Goal: Transaction & Acquisition: Purchase product/service

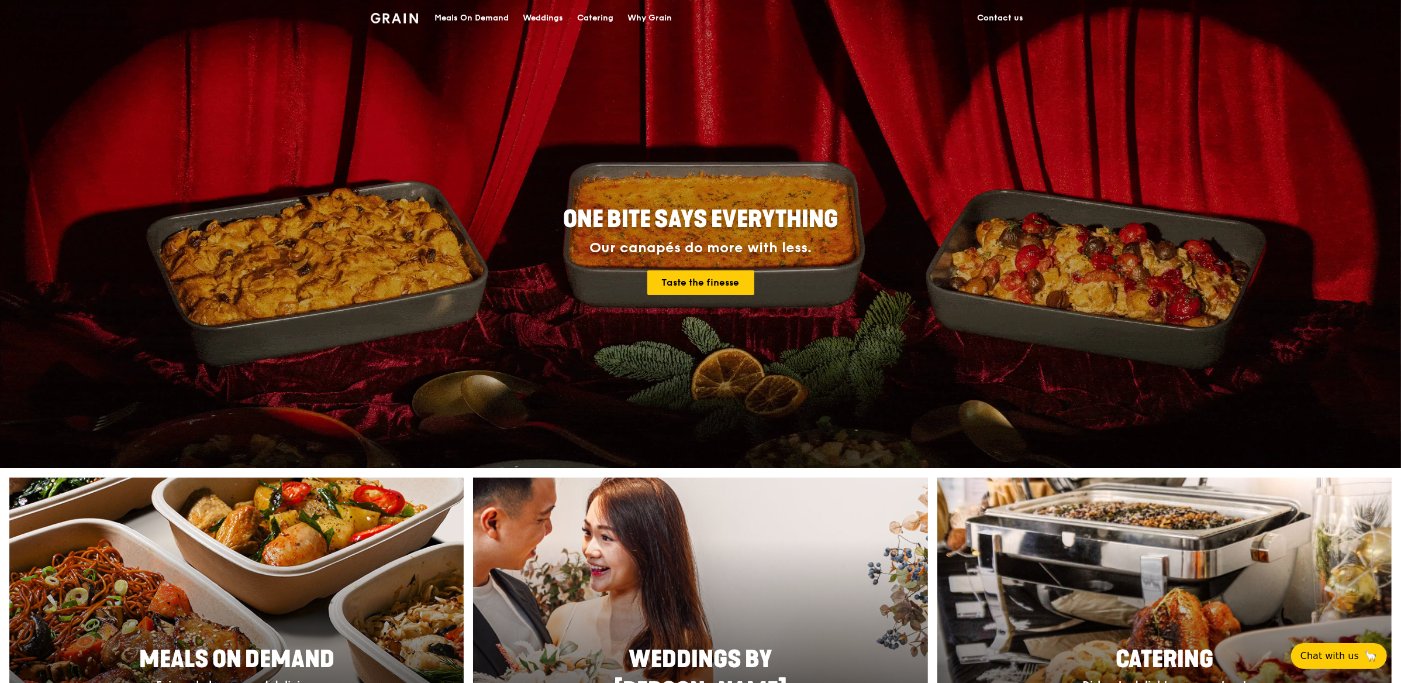
click at [505, 21] on div "Meals On Demand" at bounding box center [472, 18] width 74 height 35
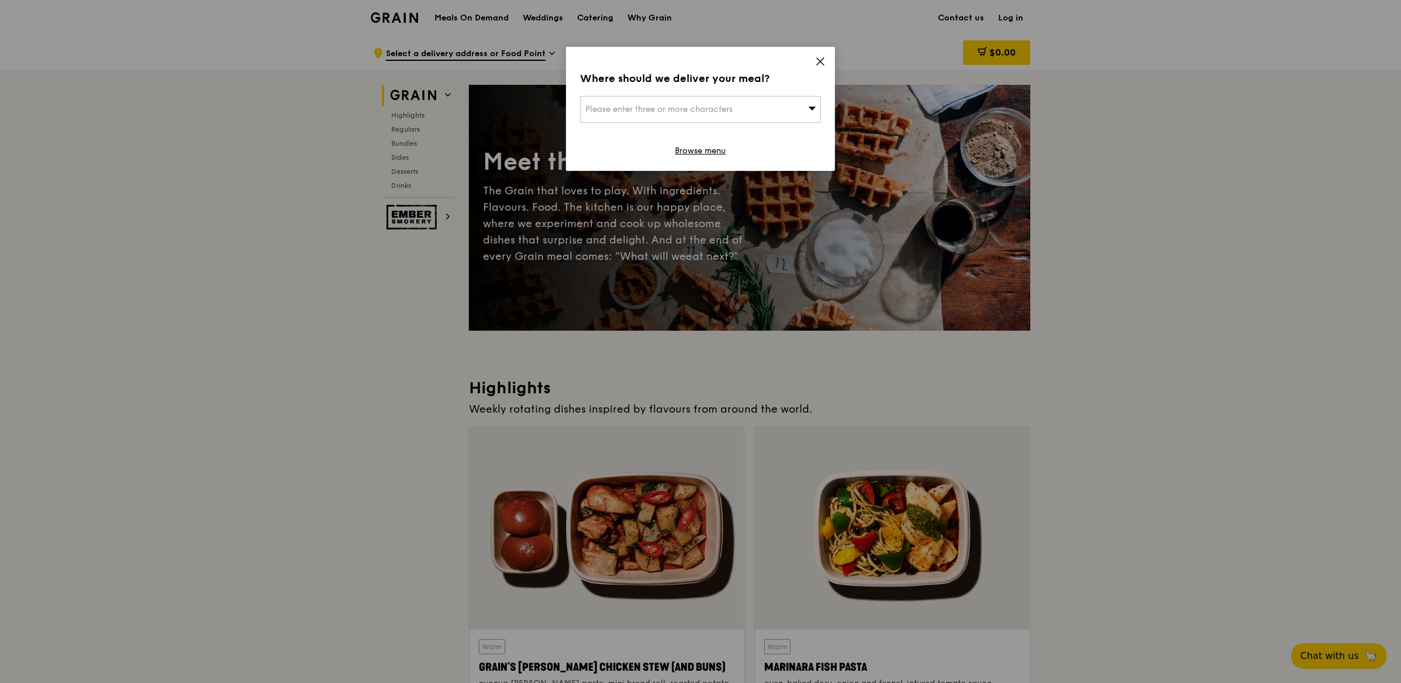
click at [821, 61] on icon at bounding box center [820, 61] width 11 height 11
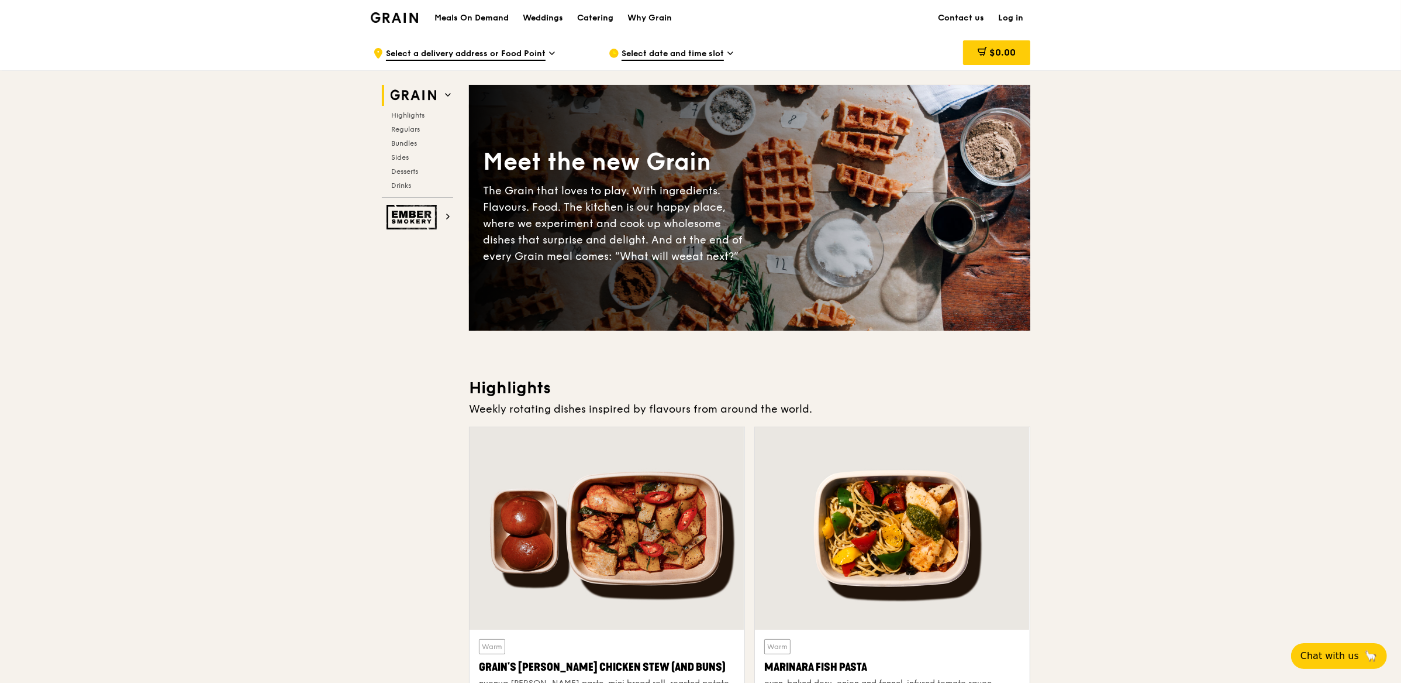
click at [717, 52] on span "Select date and time slot" at bounding box center [673, 54] width 102 height 13
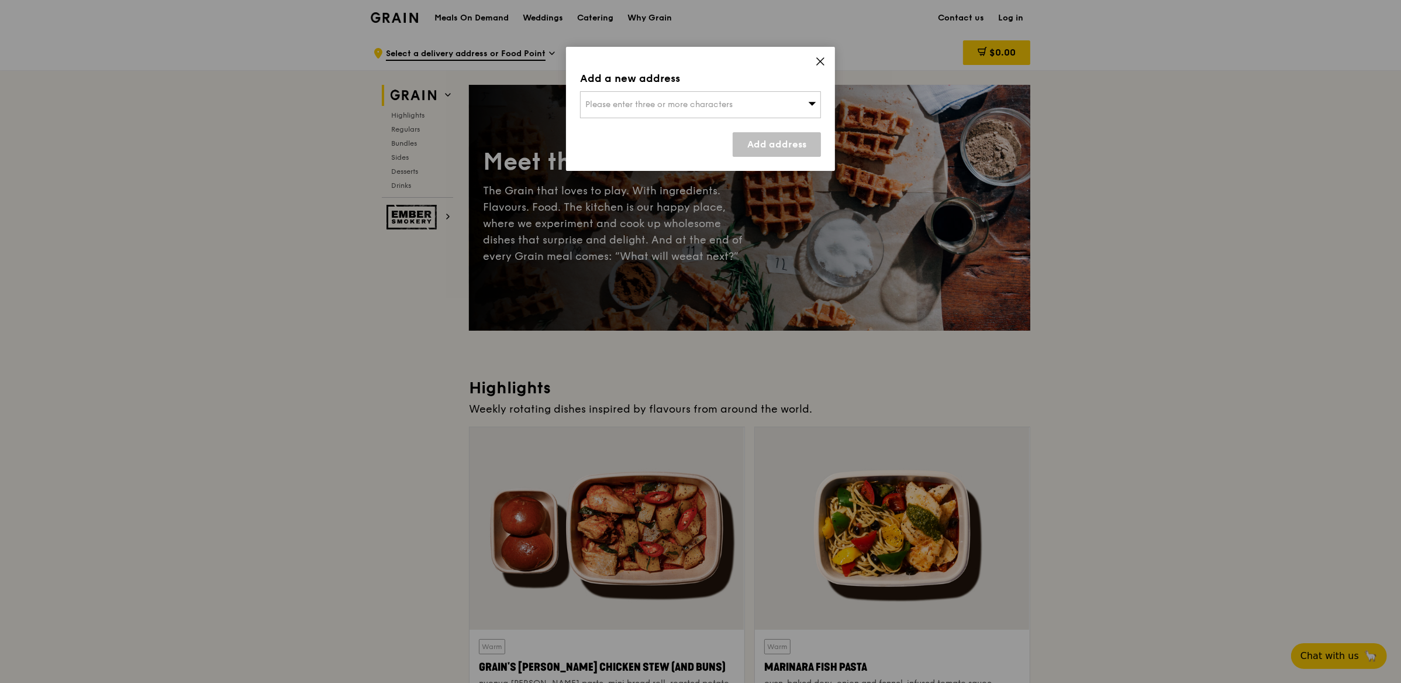
click at [821, 61] on icon at bounding box center [820, 61] width 11 height 11
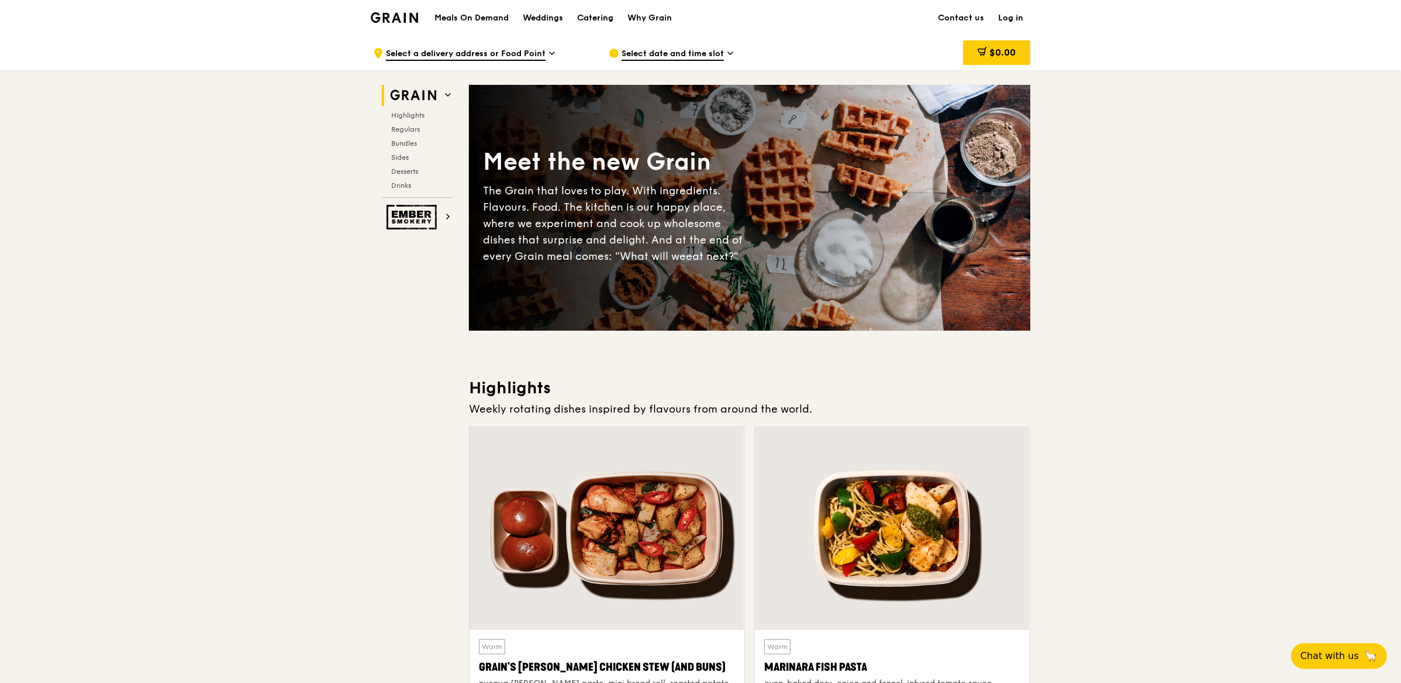
click at [680, 68] on div "Select date and time slot" at bounding box center [717, 53] width 217 height 35
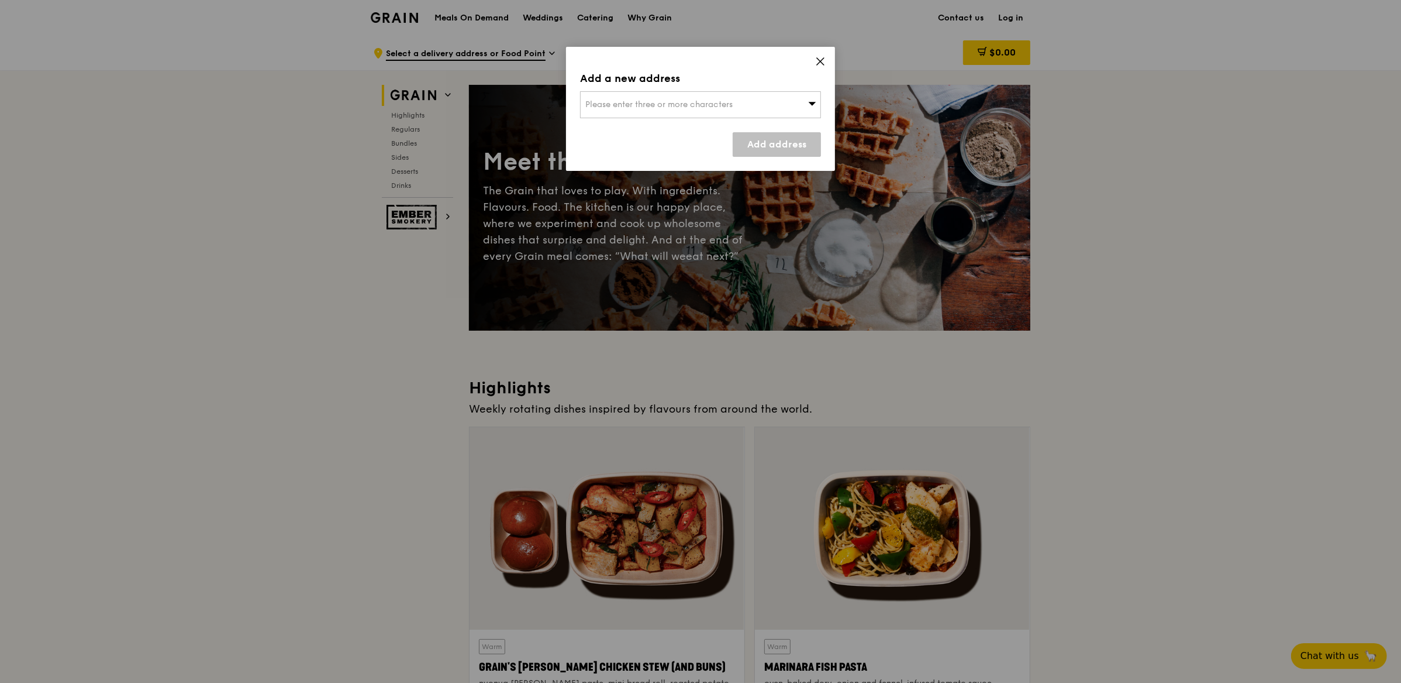
click at [724, 107] on span "Please enter three or more characters" at bounding box center [658, 104] width 147 height 10
type input "547727"
click at [714, 132] on div "[STREET_ADDRESS]" at bounding box center [671, 128] width 173 height 12
click at [777, 165] on div "Add a new address [STREET_ADDRESS] Add address" at bounding box center [700, 109] width 269 height 124
click at [822, 72] on div "Add a new address [STREET_ADDRESS] Add address" at bounding box center [700, 109] width 269 height 124
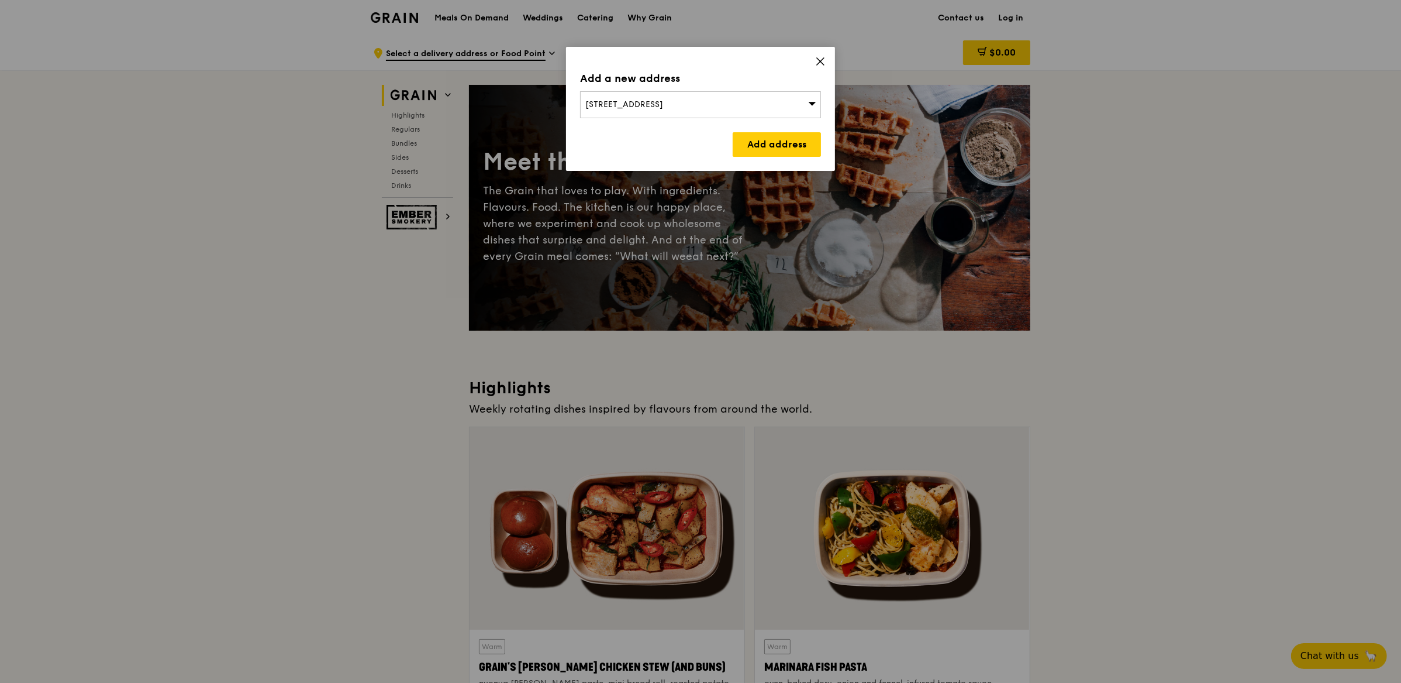
click at [822, 67] on span at bounding box center [820, 63] width 11 height 13
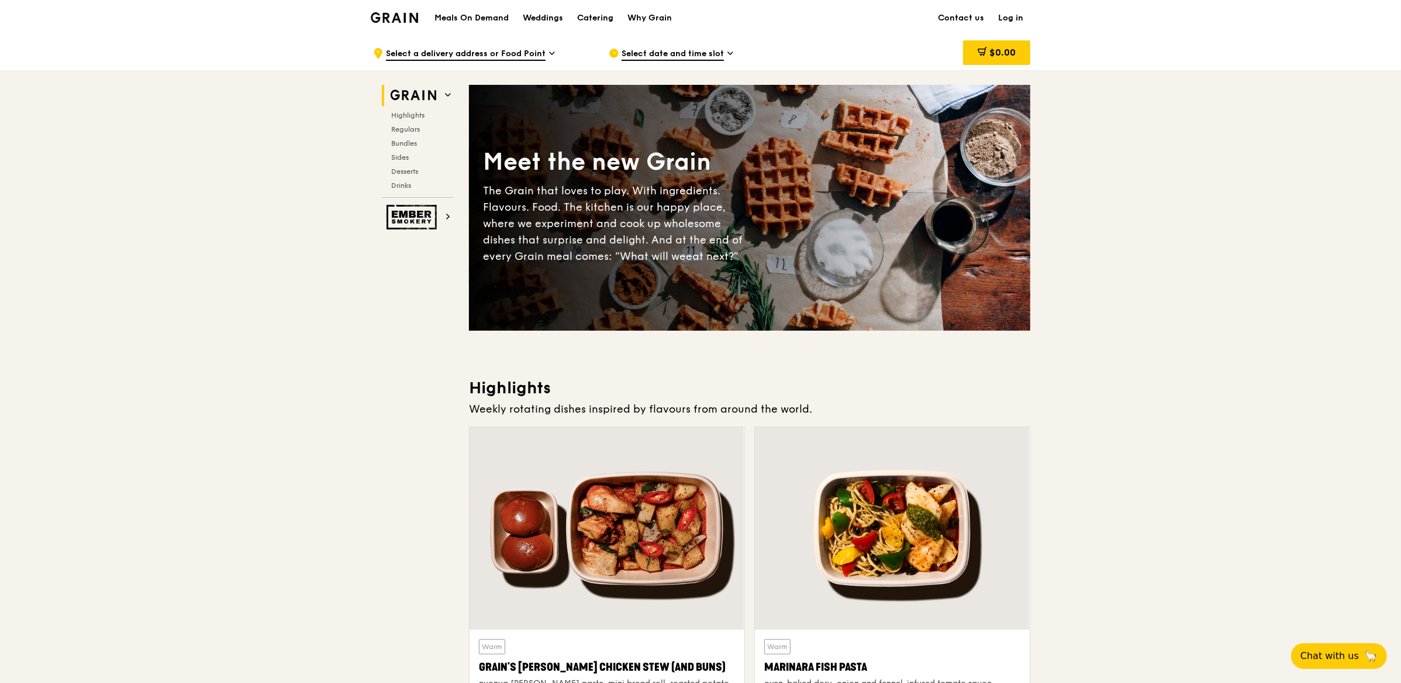
click at [684, 43] on div "Select date and time slot" at bounding box center [717, 53] width 217 height 35
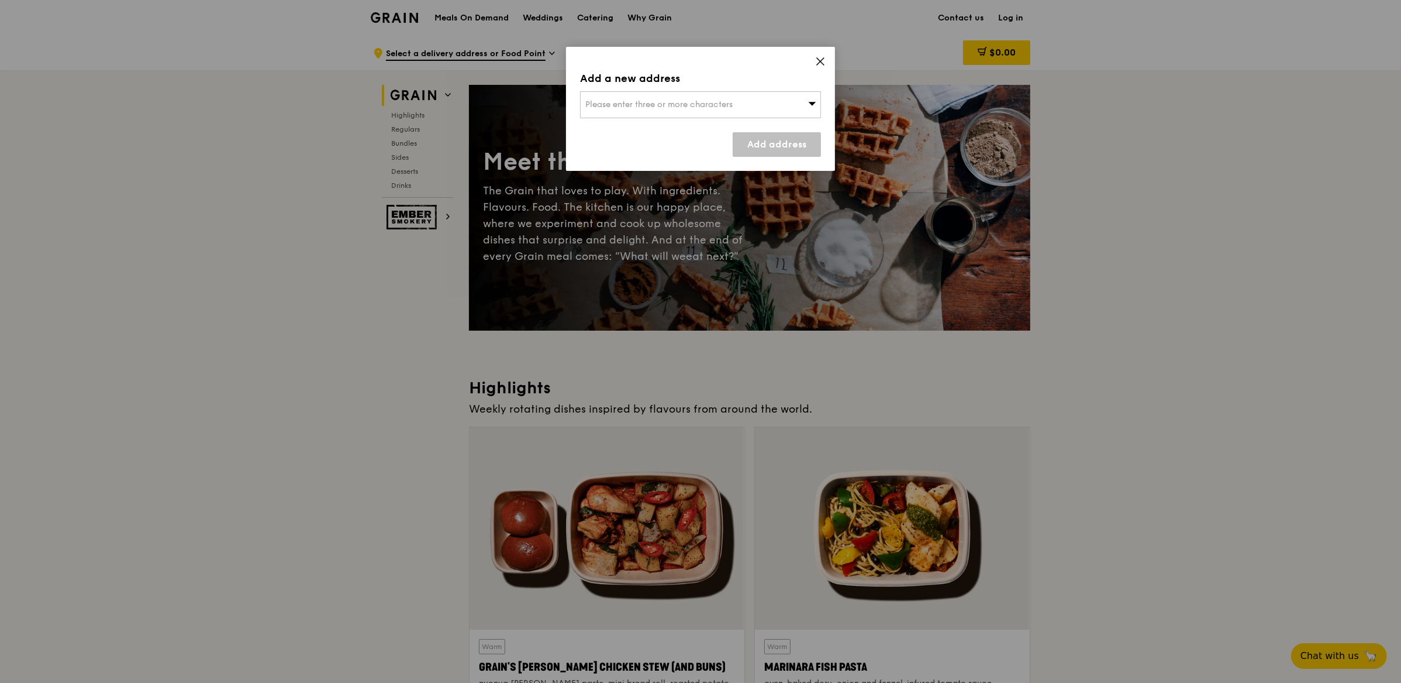
click at [768, 117] on div "Please enter three or more characters" at bounding box center [700, 104] width 241 height 27
type input "369972"
click at [721, 124] on div "[STREET_ADDRESS]" at bounding box center [671, 128] width 173 height 12
click at [774, 139] on link "Add address" at bounding box center [777, 144] width 88 height 25
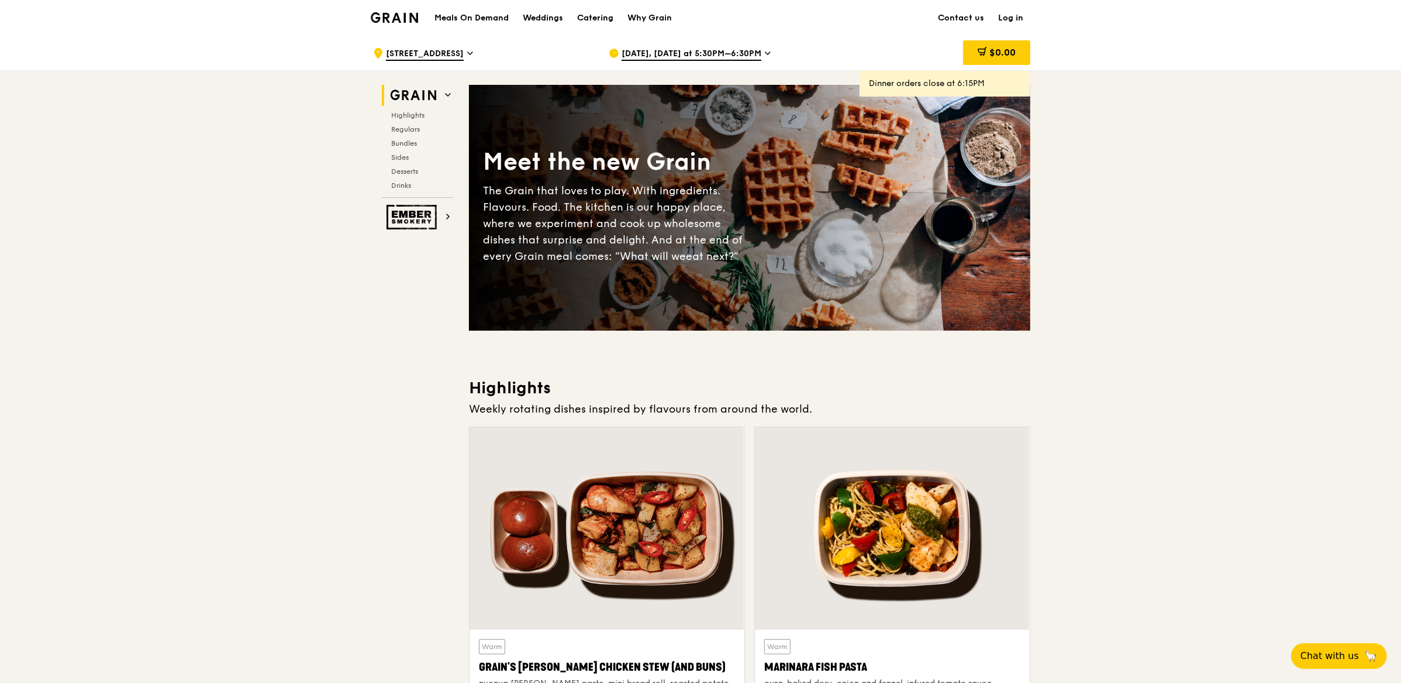
click at [701, 53] on span "[DATE], [DATE] at 5:30PM–6:30PM" at bounding box center [692, 54] width 140 height 13
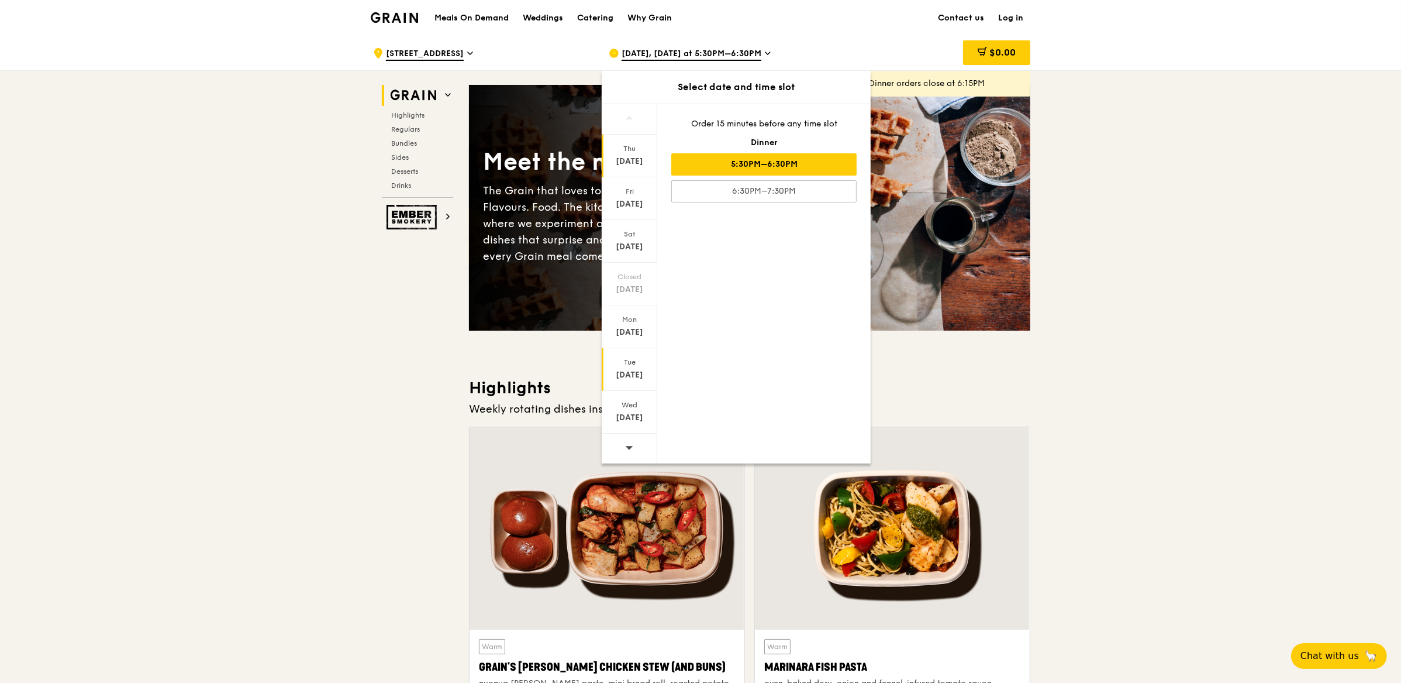
click at [630, 364] on div "Tue" at bounding box center [630, 361] width 52 height 9
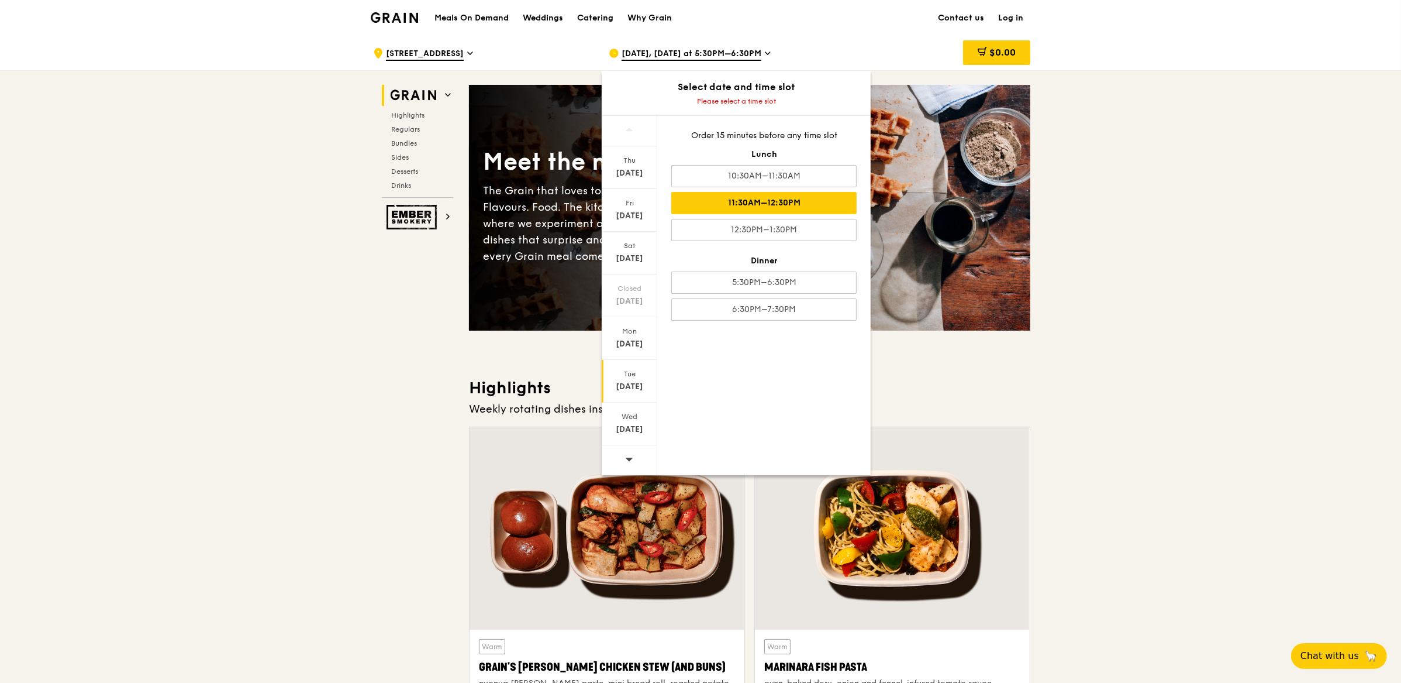
click at [756, 210] on div "11:30AM–12:30PM" at bounding box center [763, 203] width 185 height 22
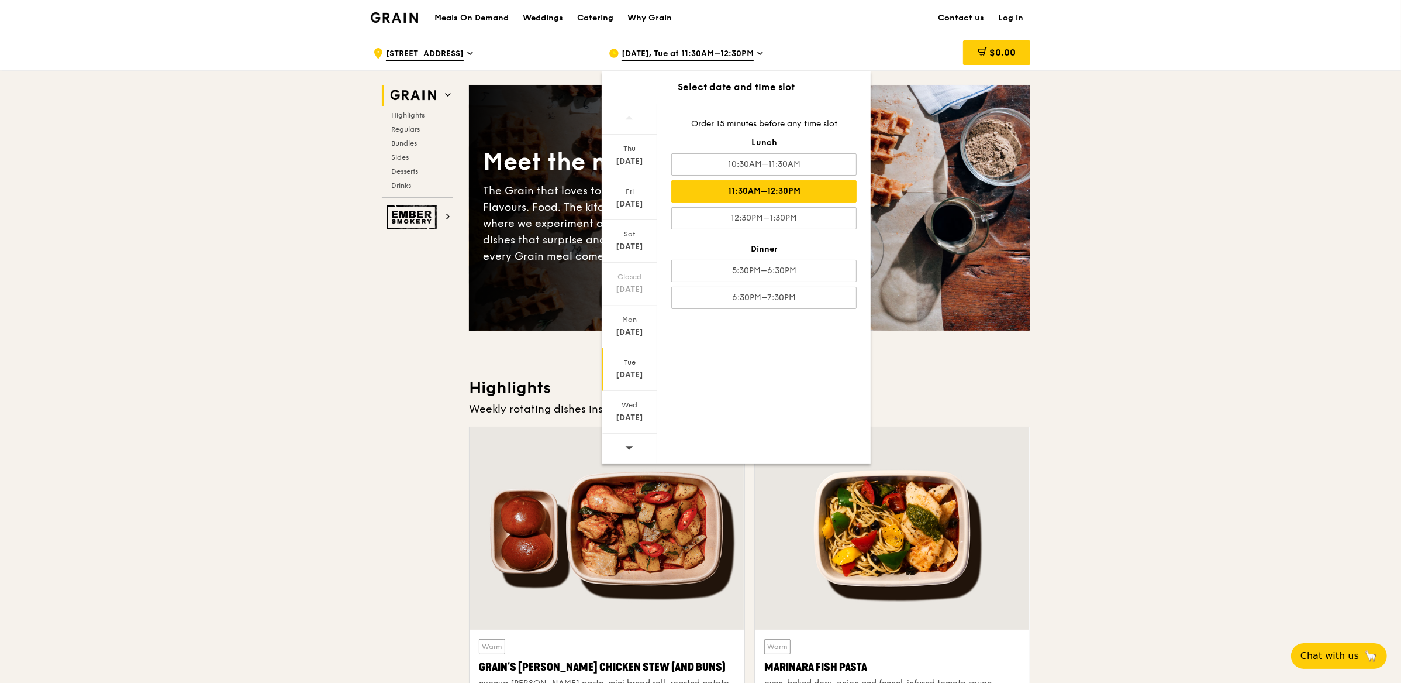
click at [830, 43] on div "[DATE], Tue at 11:30AM–12:30PM Select date and time slot [DATE] [DATE] [DATE] C…" at bounding box center [717, 53] width 236 height 35
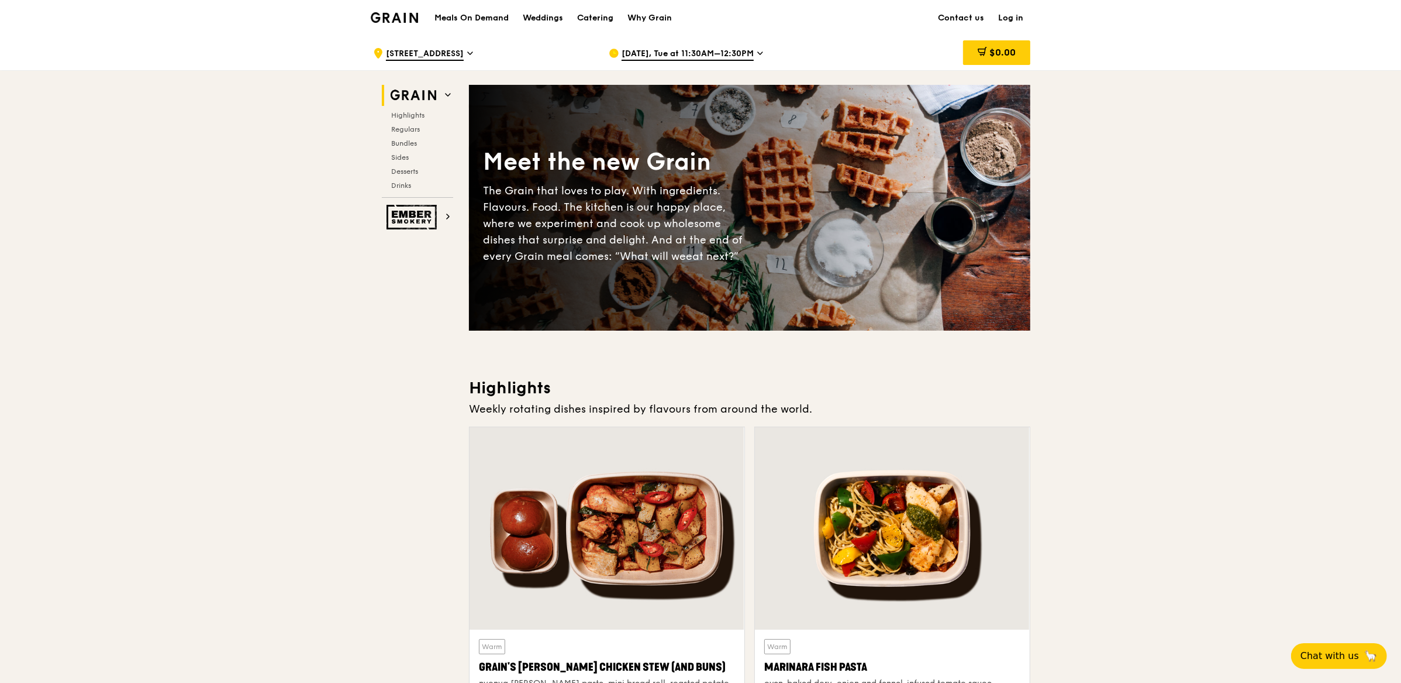
click at [743, 53] on span "[DATE], Tue at 11:30AM–12:30PM" at bounding box center [688, 54] width 132 height 13
